Goal: Transaction & Acquisition: Purchase product/service

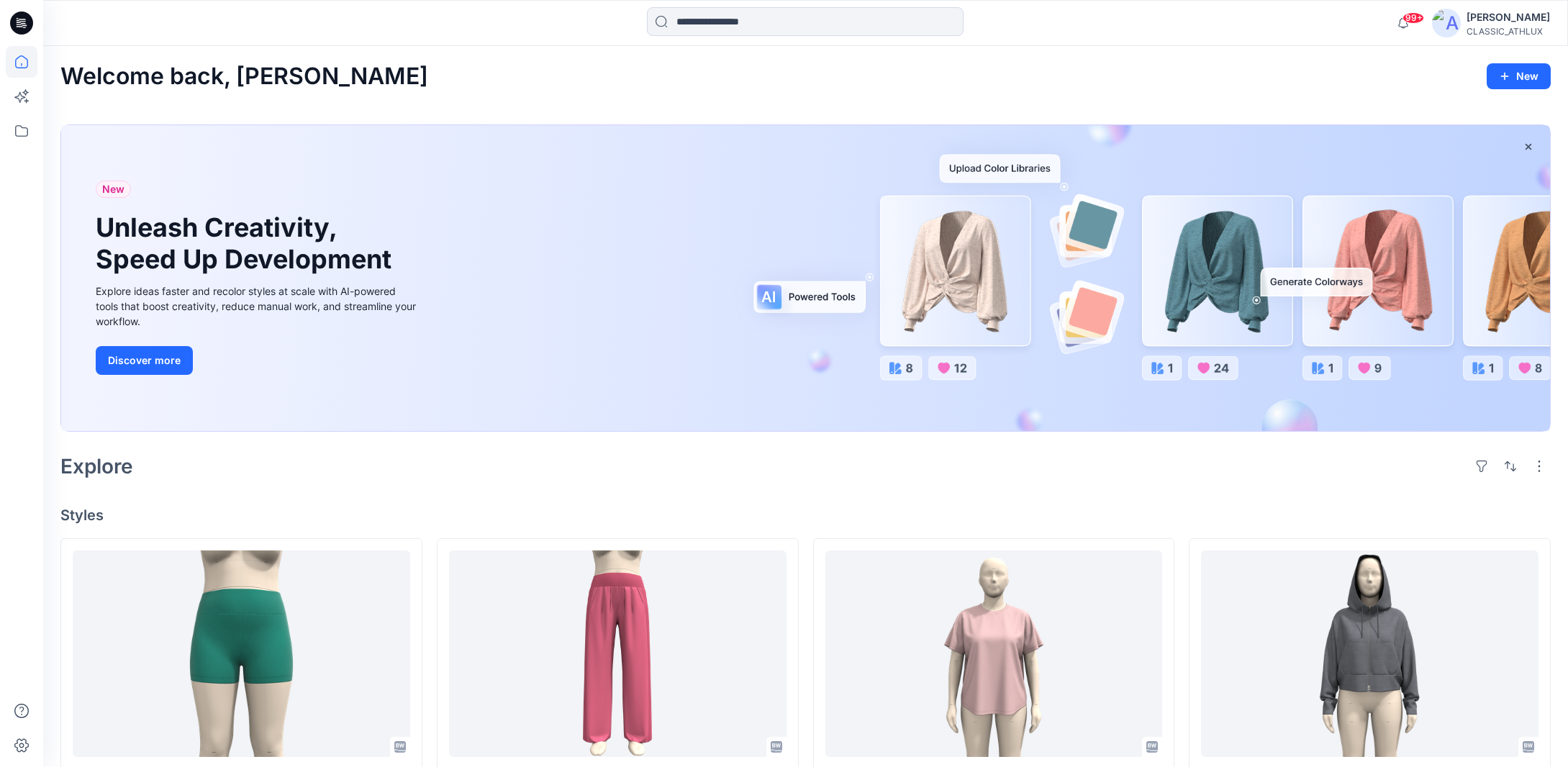
scroll to position [926, 0]
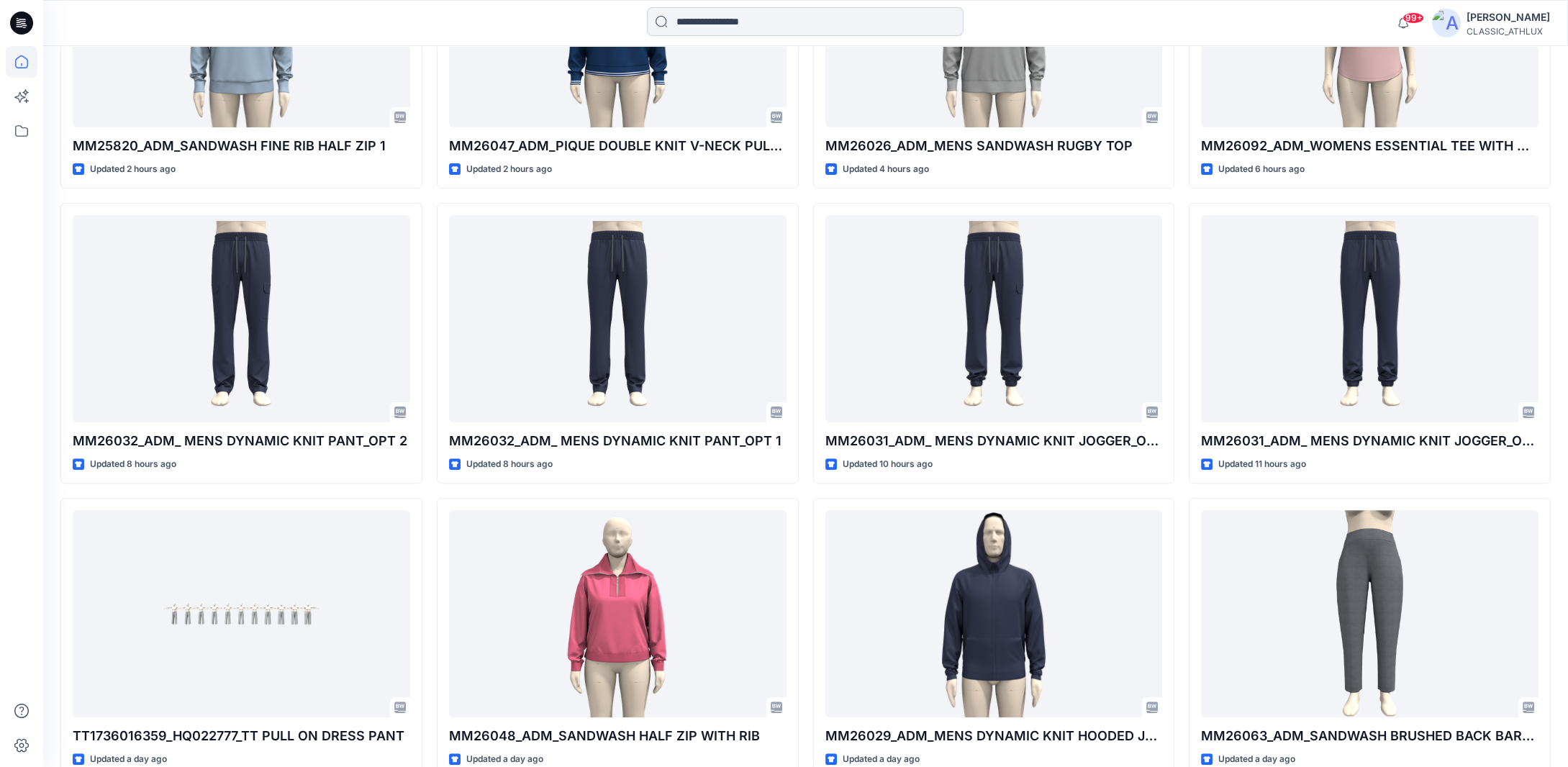
click at [722, 26] on input at bounding box center [805, 22] width 317 height 28
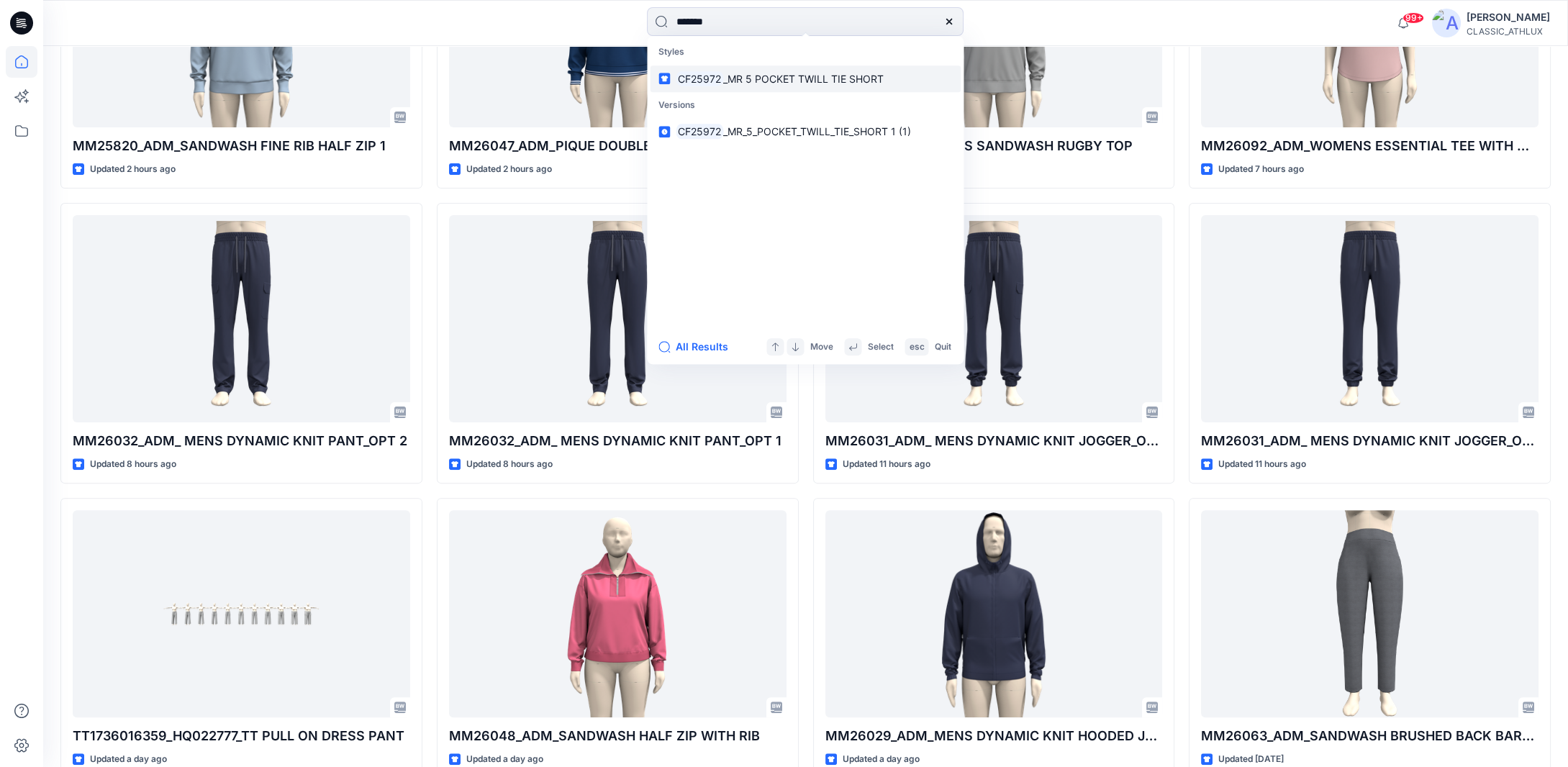
type input "*******"
click at [734, 80] on span "_MR 5 POCKET TWILL TIE SHORT" at bounding box center [803, 79] width 160 height 12
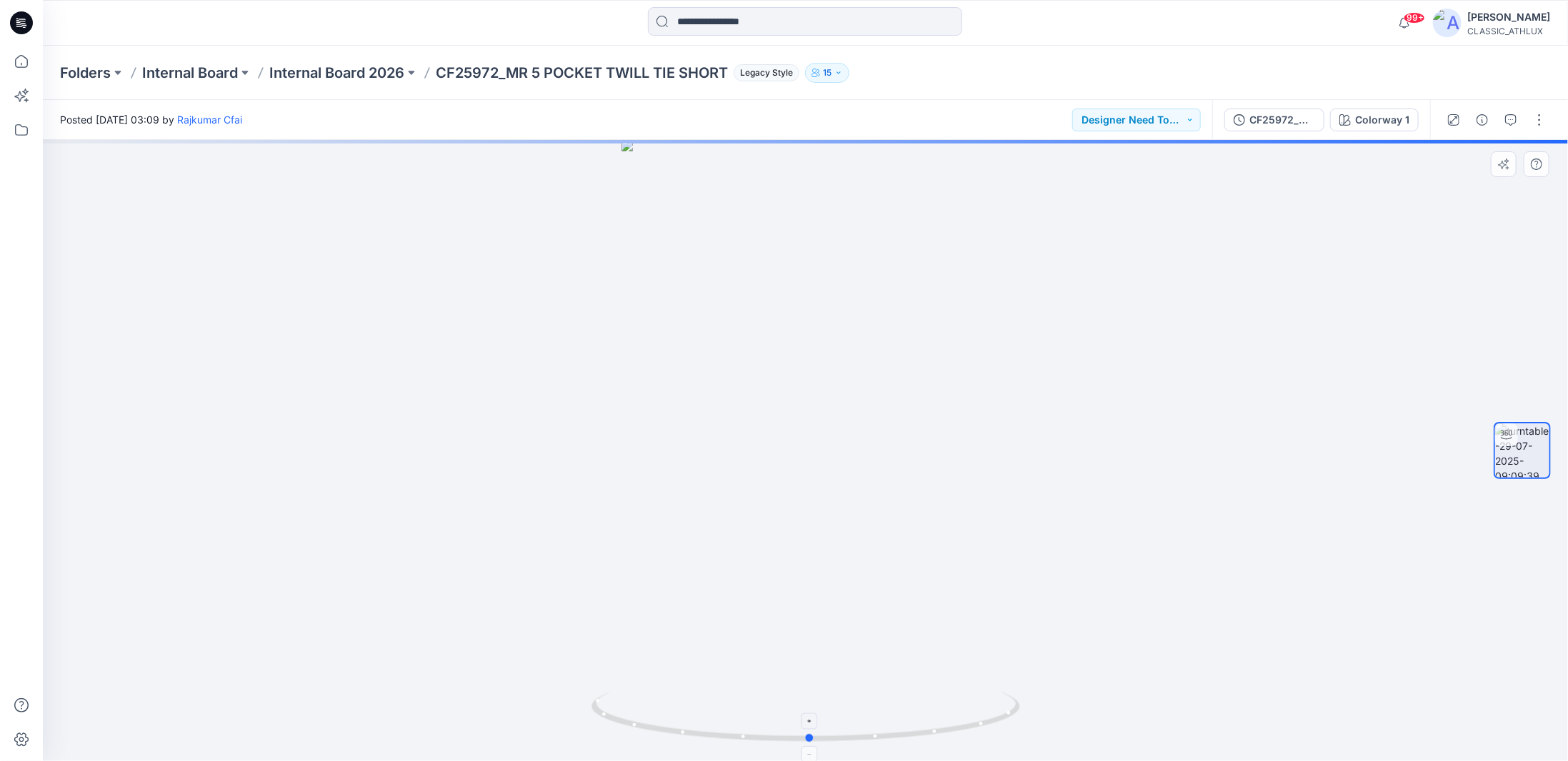
click at [907, 732] on icon at bounding box center [807, 719] width 432 height 53
click at [21, 63] on icon at bounding box center [22, 62] width 31 height 31
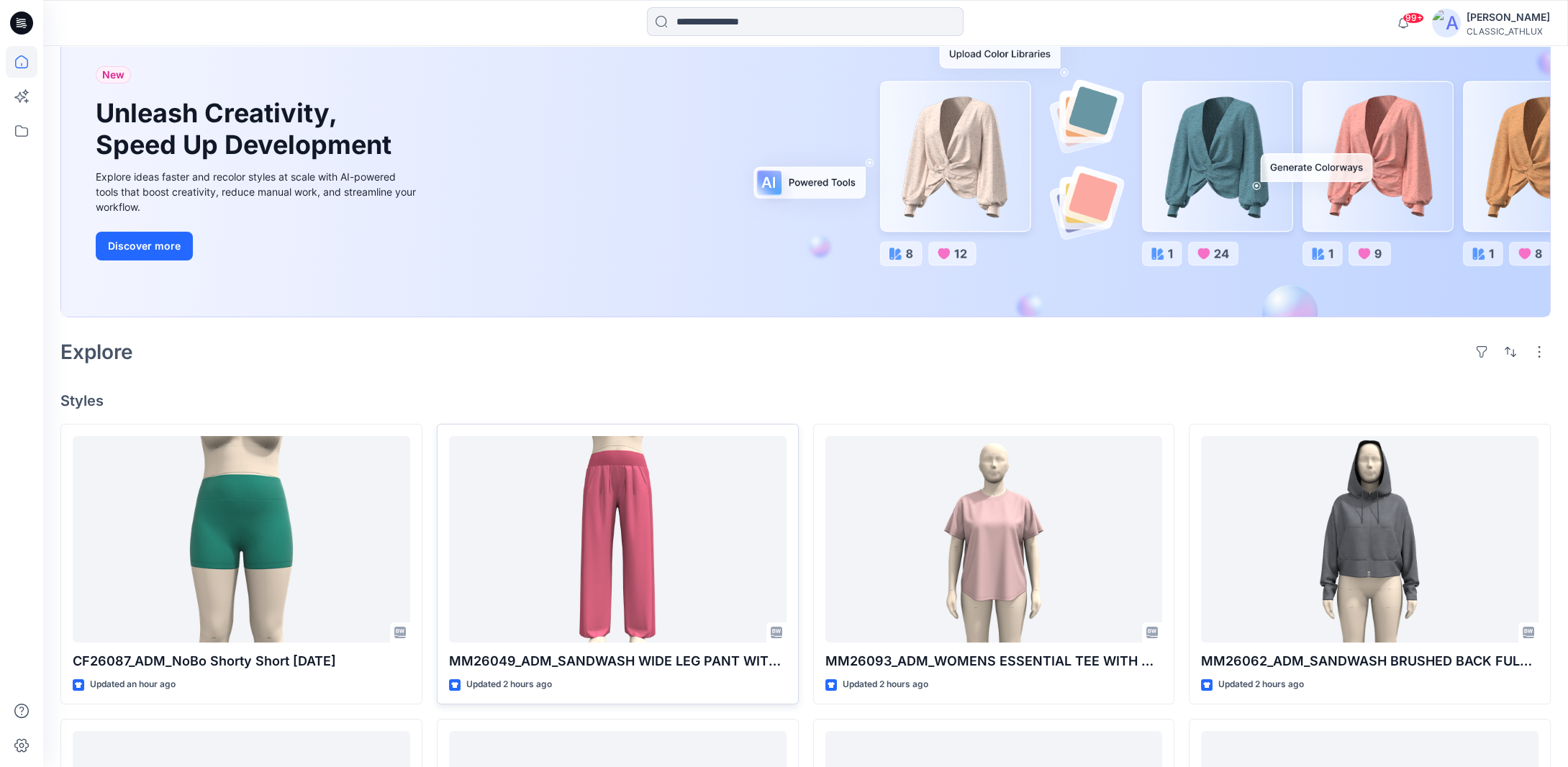
scroll to position [288, 0]
